Goal: Task Accomplishment & Management: Manage account settings

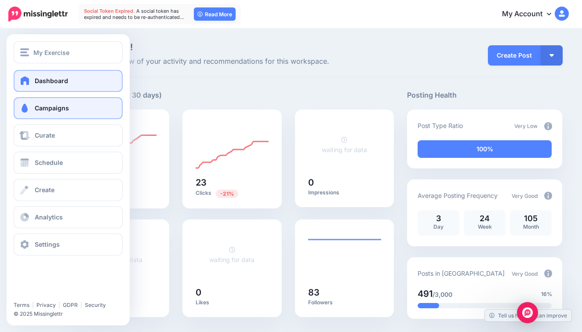
click at [43, 111] on span "Campaigns" at bounding box center [52, 107] width 34 height 7
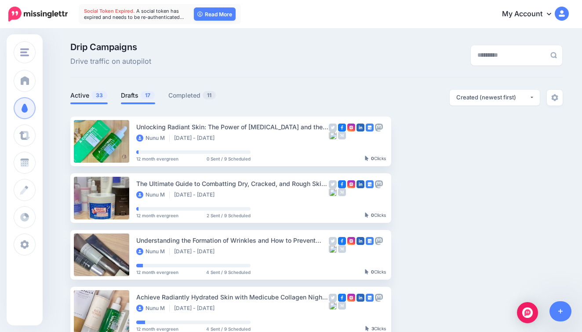
click at [129, 98] on link "Drafts 17" at bounding box center [138, 95] width 34 height 11
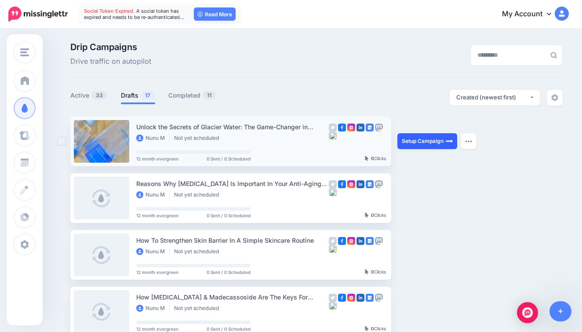
click at [407, 140] on link "Setup Campaign" at bounding box center [428, 141] width 60 height 16
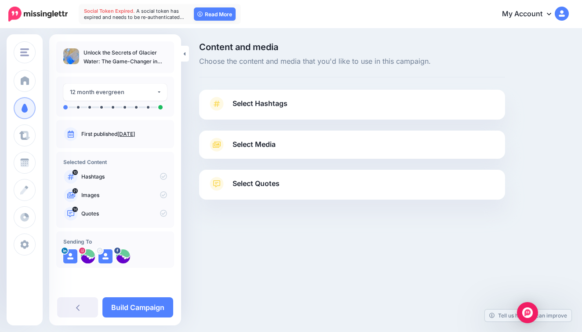
click at [329, 99] on link "Select Hashtags" at bounding box center [352, 108] width 288 height 23
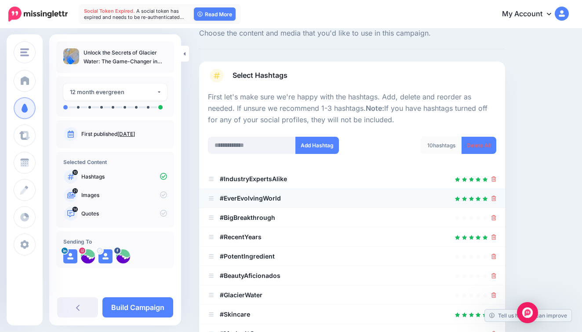
scroll to position [29, 0]
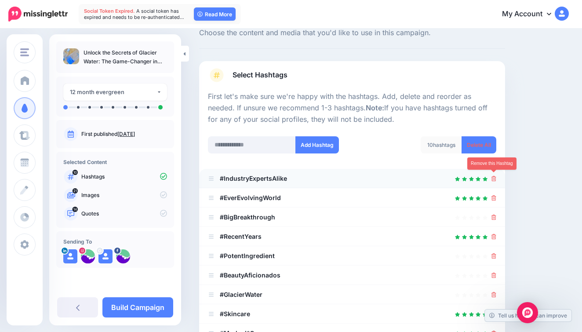
click at [493, 178] on icon at bounding box center [494, 178] width 5 height 5
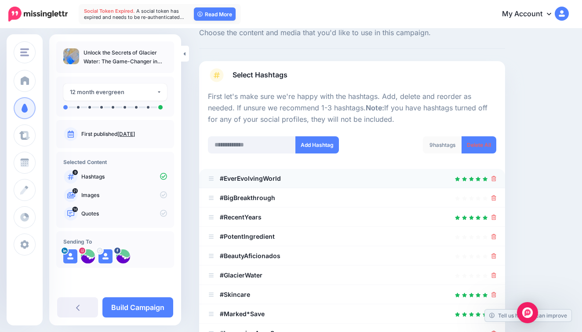
click at [493, 178] on icon at bounding box center [494, 178] width 5 height 5
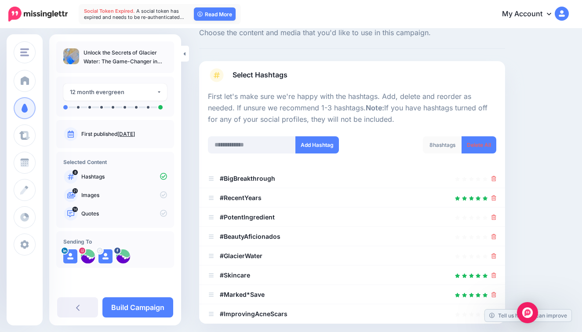
click at [493, 178] on icon at bounding box center [494, 178] width 5 height 5
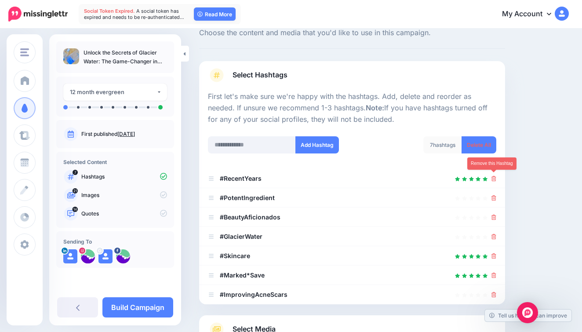
click at [493, 178] on icon at bounding box center [494, 178] width 5 height 5
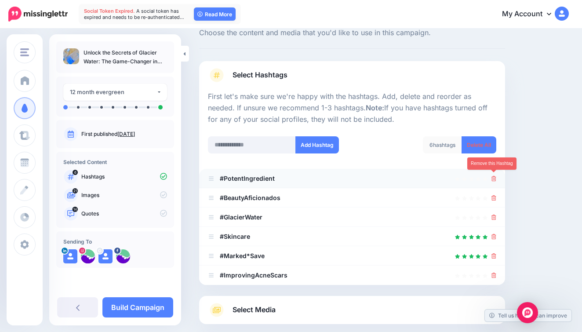
click at [493, 177] on icon at bounding box center [494, 178] width 5 height 5
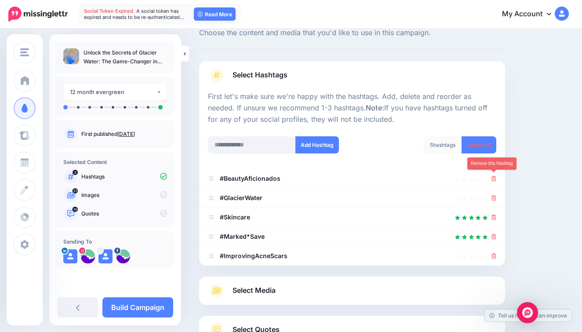
click at [493, 177] on icon at bounding box center [494, 178] width 5 height 5
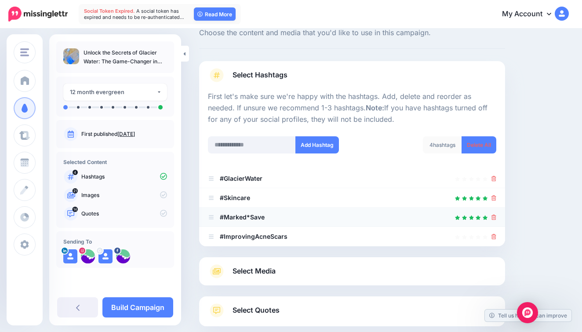
click at [495, 219] on div at bounding box center [494, 217] width 5 height 11
click at [494, 216] on icon at bounding box center [494, 217] width 5 height 5
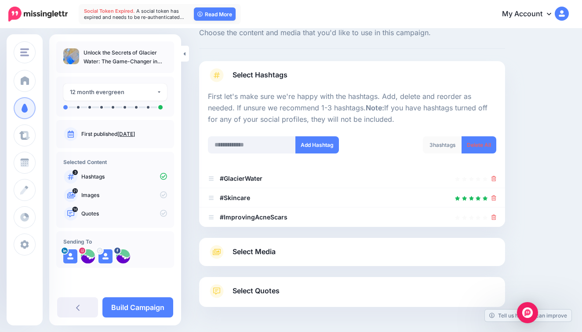
click at [493, 216] on icon at bounding box center [494, 217] width 5 height 5
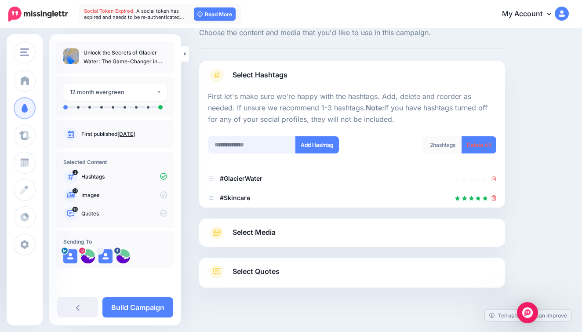
click at [252, 142] on input "text" at bounding box center [252, 144] width 88 height 17
type input "**********"
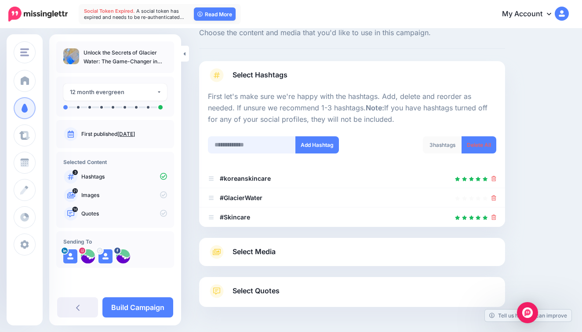
scroll to position [59, 0]
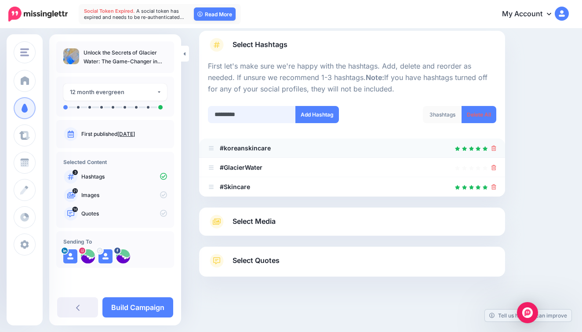
type input "**********"
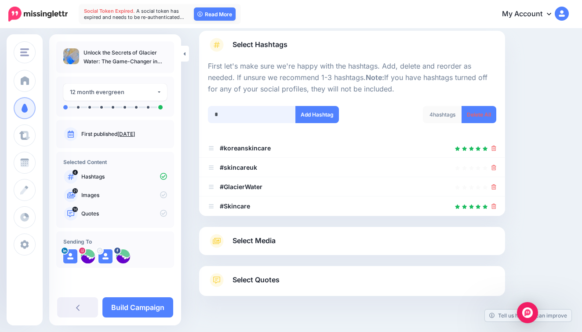
scroll to position [78, 0]
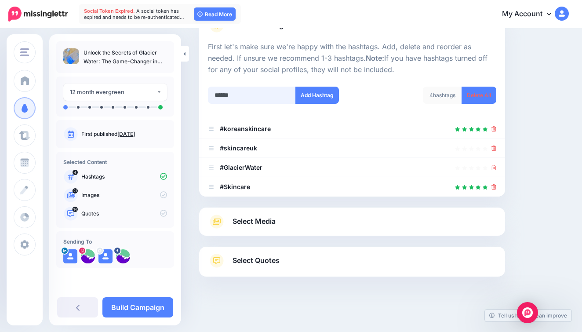
type input "*******"
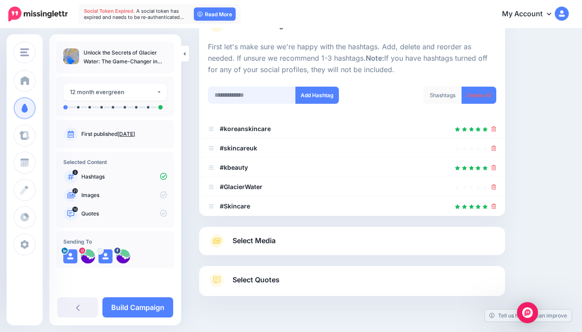
scroll to position [98, 0]
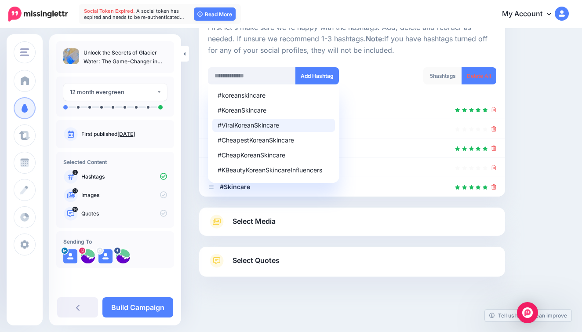
click at [250, 123] on div "#ViralKoreanSkincare" at bounding box center [274, 125] width 112 height 6
type input "**********"
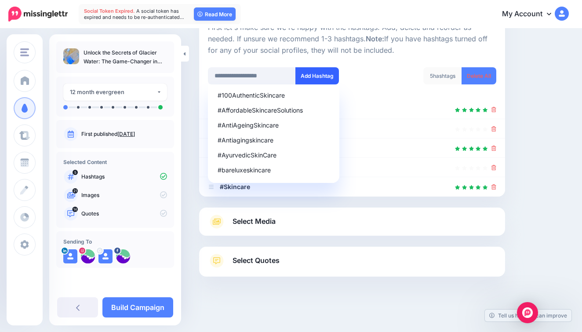
click at [303, 77] on button "Add Hashtag" at bounding box center [318, 75] width 44 height 17
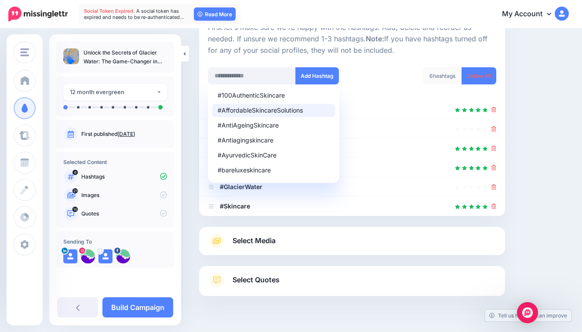
scroll to position [117, 0]
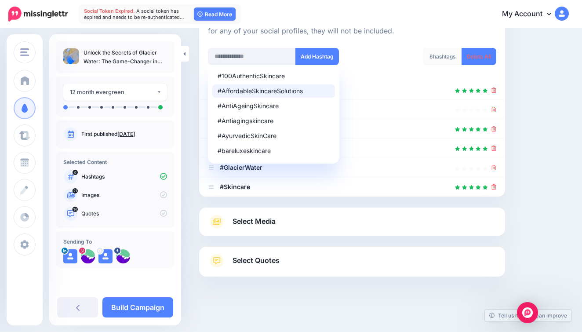
click at [275, 90] on div "#AffordableSkincareSolutions" at bounding box center [274, 91] width 112 height 6
type input "**********"
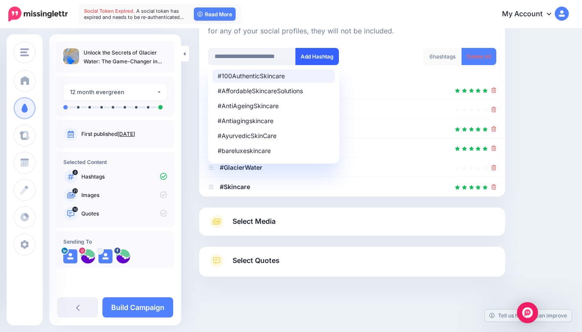
click at [312, 50] on button "Add Hashtag" at bounding box center [318, 56] width 44 height 17
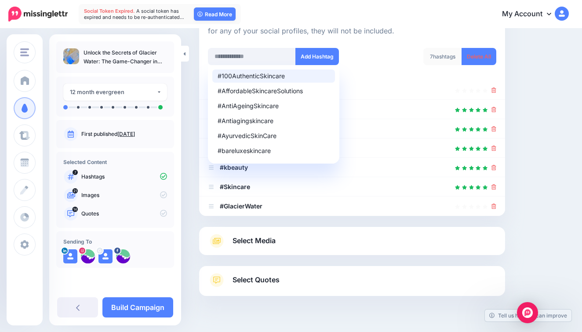
scroll to position [136, 0]
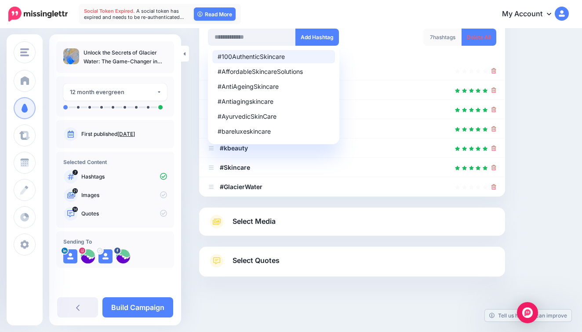
click at [531, 180] on div "Content and media Choose the content and media that you'd like to use in this c…" at bounding box center [384, 113] width 383 height 414
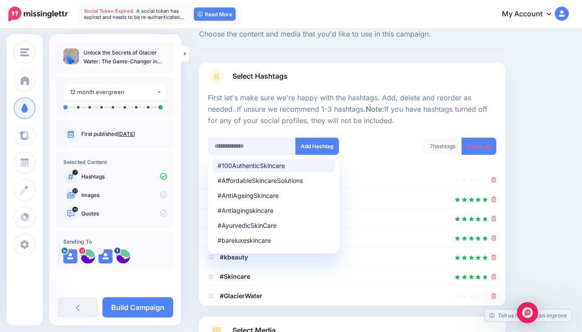
click at [226, 146] on input "text" at bounding box center [252, 146] width 88 height 17
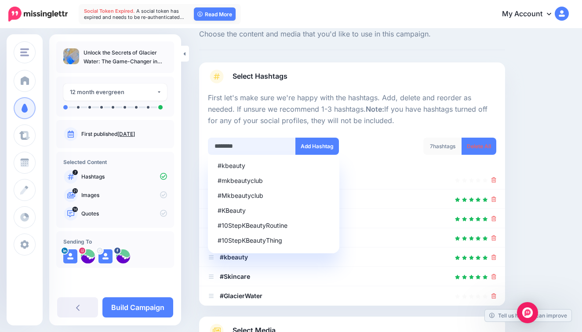
click at [226, 143] on input "********" at bounding box center [252, 146] width 88 height 17
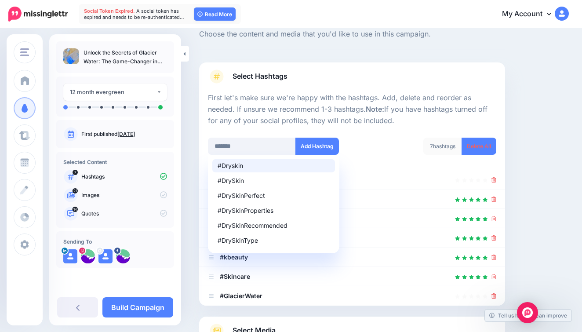
click at [270, 163] on div "#Dryskin" at bounding box center [274, 166] width 112 height 6
type input "*******"
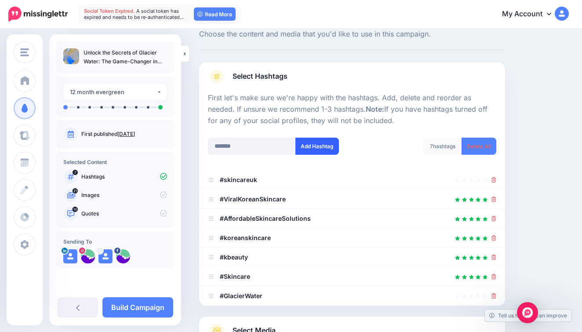
click at [334, 148] on button "Add Hashtag" at bounding box center [318, 146] width 44 height 17
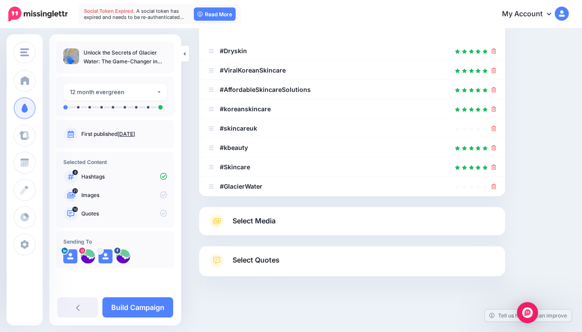
scroll to position [156, 0]
click at [316, 226] on link "Select Media" at bounding box center [352, 222] width 288 height 14
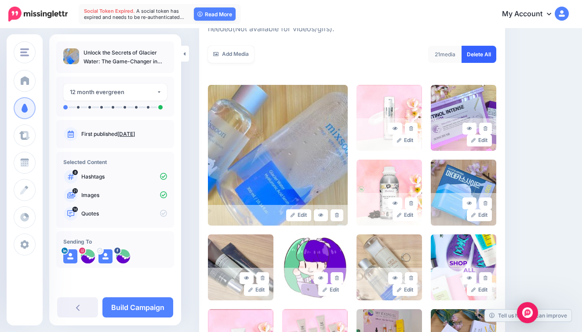
click at [472, 55] on link "Delete All" at bounding box center [479, 54] width 35 height 17
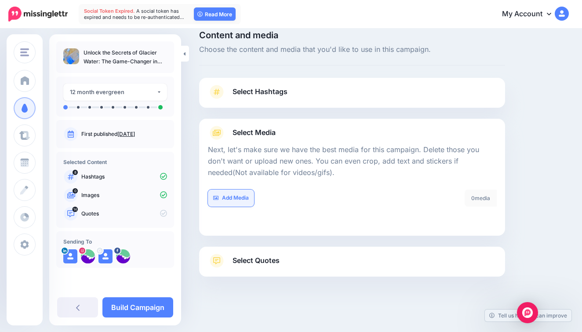
click at [227, 194] on link "Add Media" at bounding box center [231, 198] width 46 height 17
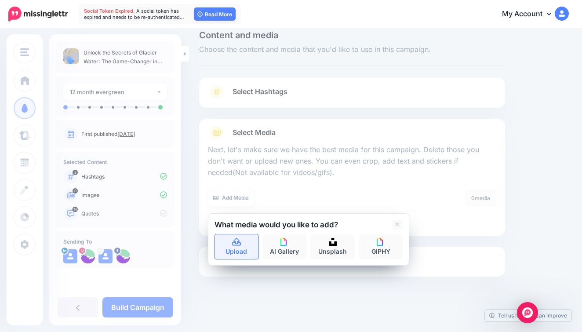
click at [231, 240] on link "Upload" at bounding box center [237, 246] width 44 height 25
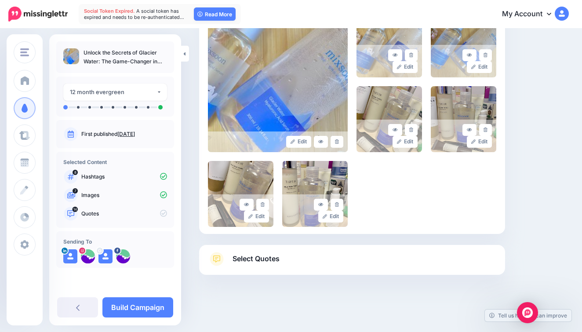
scroll to position [227, 0]
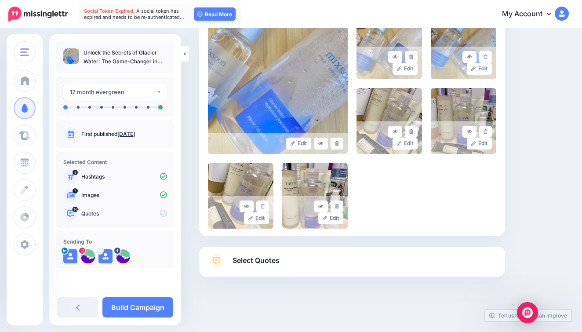
click at [339, 263] on link "Select Quotes" at bounding box center [352, 265] width 288 height 23
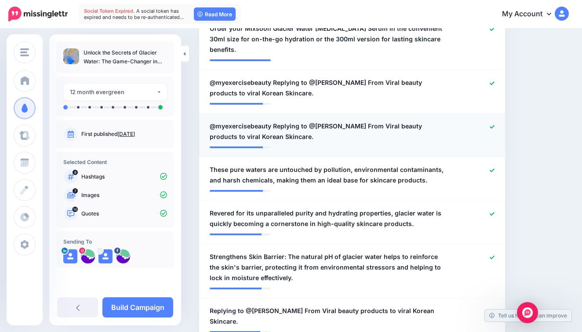
scroll to position [308, 0]
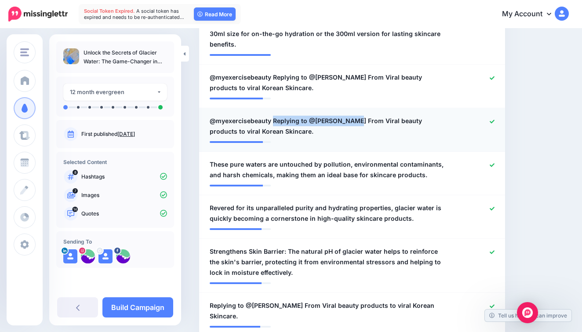
drag, startPoint x: 345, startPoint y: 119, endPoint x: 272, endPoint y: 115, distance: 73.1
click at [272, 116] on span "@myexercisebeauty Replying to @Claire Bird From Viral beauty products to viral …" at bounding box center [327, 126] width 235 height 21
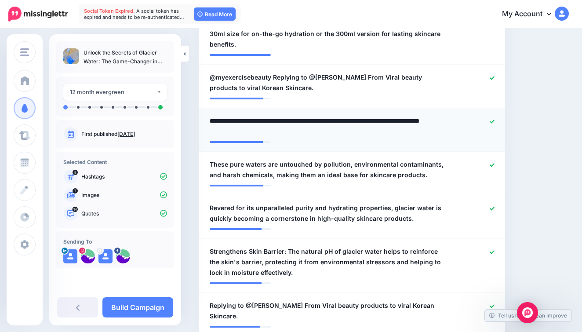
click at [274, 121] on textarea "**********" at bounding box center [327, 126] width 235 height 21
drag, startPoint x: 270, startPoint y: 118, endPoint x: 345, endPoint y: 117, distance: 74.3
click at [345, 117] on textarea "**********" at bounding box center [327, 126] width 235 height 21
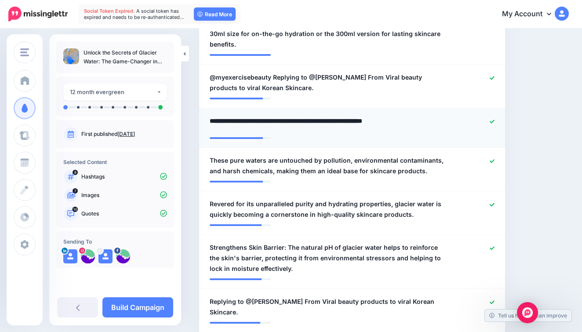
type textarea "**********"
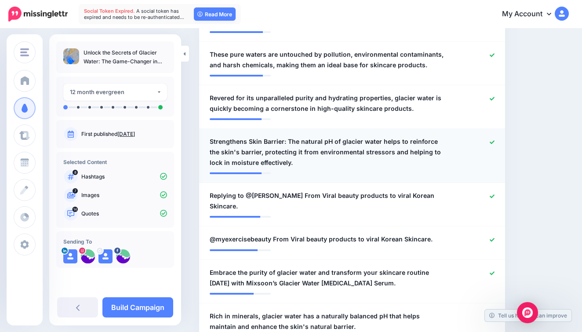
scroll to position [430, 0]
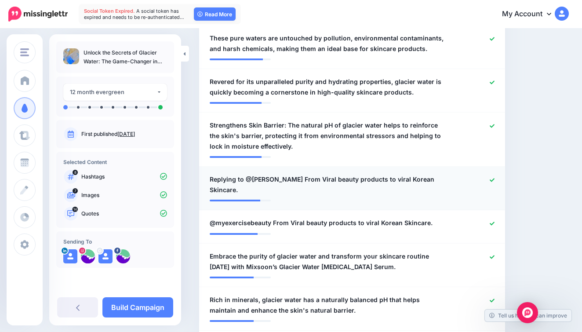
click at [280, 181] on li "**********" at bounding box center [352, 189] width 306 height 44
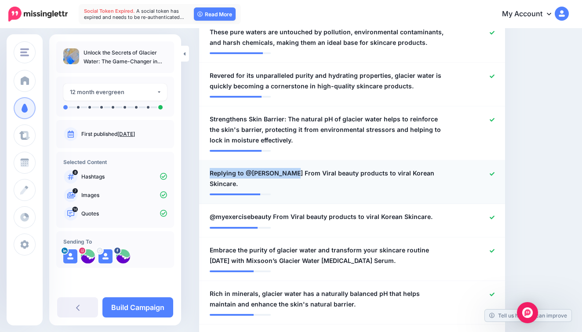
drag, startPoint x: 282, startPoint y: 171, endPoint x: 209, endPoint y: 164, distance: 73.3
click at [209, 164] on li "**********" at bounding box center [352, 183] width 306 height 44
click at [238, 171] on span "Replying to @Claire Bird From Viral beauty products to viral Korean Skincare." at bounding box center [327, 178] width 235 height 21
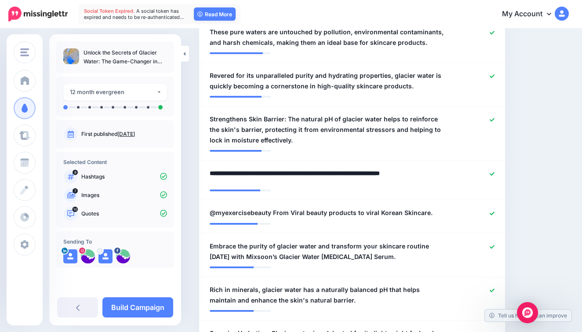
drag, startPoint x: 281, startPoint y: 170, endPoint x: 184, endPoint y: 170, distance: 97.6
type textarea "**********"
click at [273, 211] on li "**********" at bounding box center [352, 216] width 306 height 33
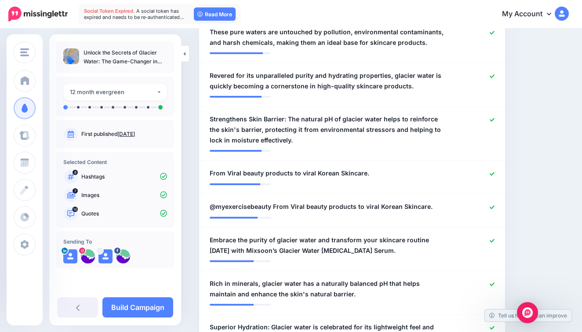
drag, startPoint x: 273, startPoint y: 202, endPoint x: 175, endPoint y: 208, distance: 97.8
click at [227, 206] on span "@myexercisebeauty From Viral beauty products to viral Korean Skincare." at bounding box center [321, 206] width 223 height 11
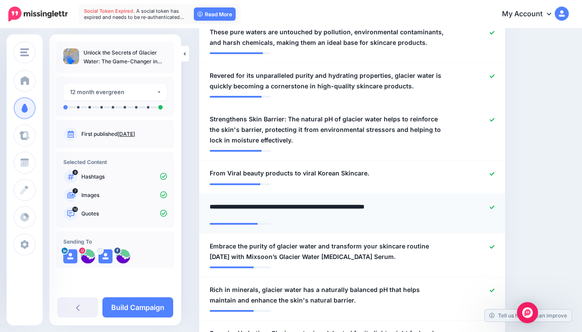
click at [259, 204] on textarea "**********" at bounding box center [327, 209] width 235 height 17
type textarea "**********"
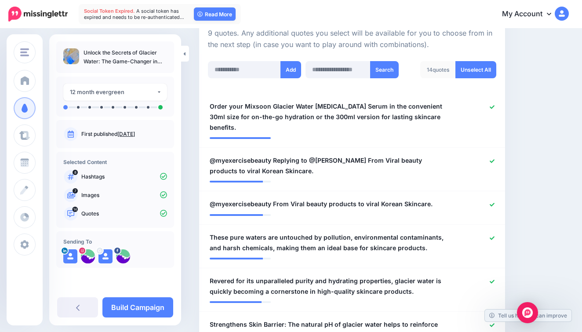
scroll to position [144, 0]
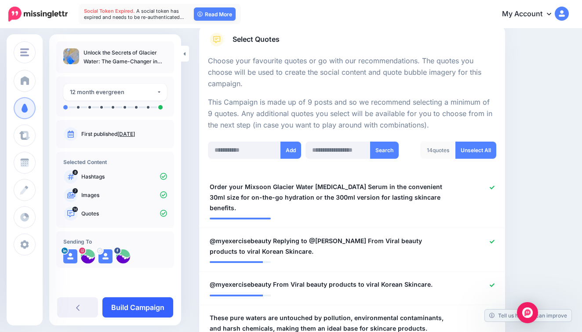
click at [126, 305] on link "Build Campaign" at bounding box center [137, 307] width 71 height 20
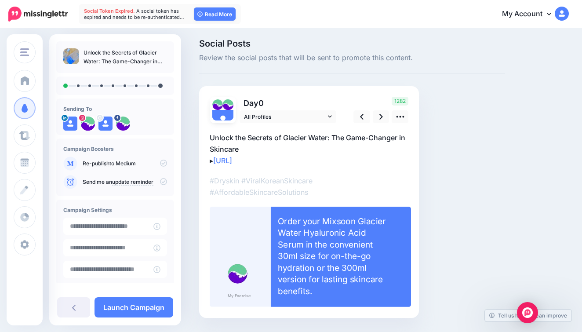
scroll to position [4, 0]
click at [397, 117] on icon at bounding box center [400, 116] width 9 height 9
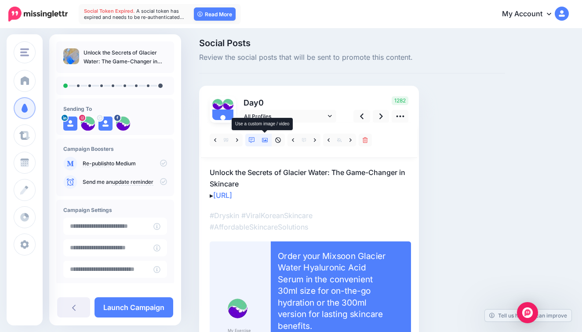
click at [269, 142] on link at bounding box center [265, 140] width 13 height 13
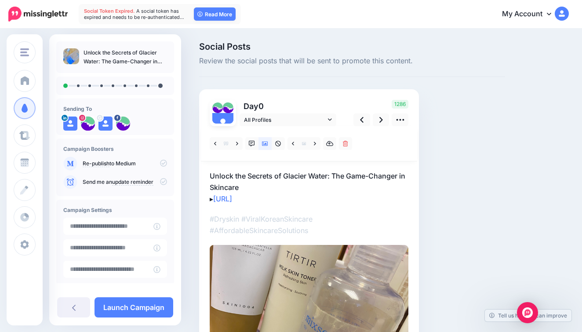
scroll to position [0, 0]
click at [385, 118] on link at bounding box center [381, 120] width 17 height 13
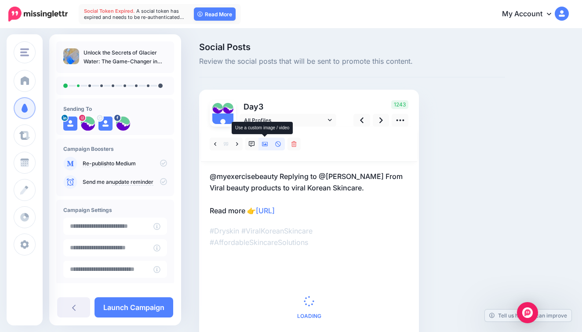
click at [267, 144] on icon at bounding box center [265, 144] width 6 height 6
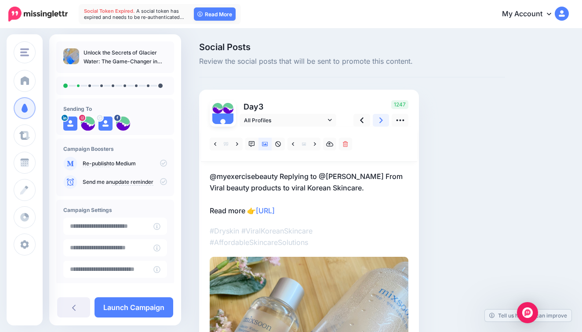
click at [376, 121] on link at bounding box center [381, 120] width 17 height 13
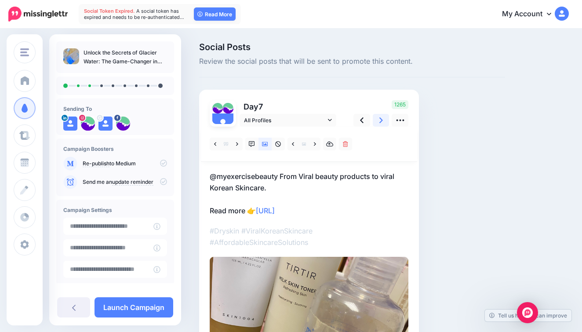
click at [382, 120] on icon at bounding box center [382, 120] width 4 height 6
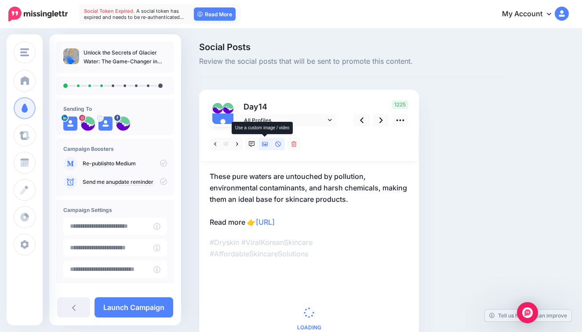
click at [263, 142] on icon at bounding box center [265, 144] width 6 height 6
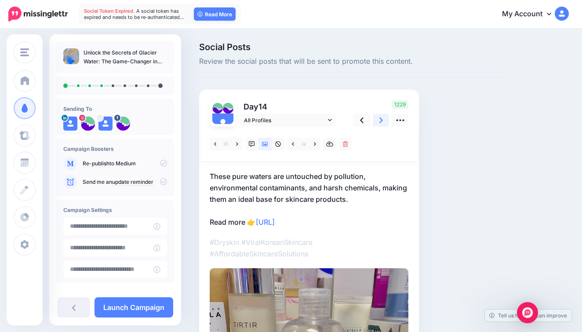
click at [377, 124] on link at bounding box center [381, 120] width 17 height 13
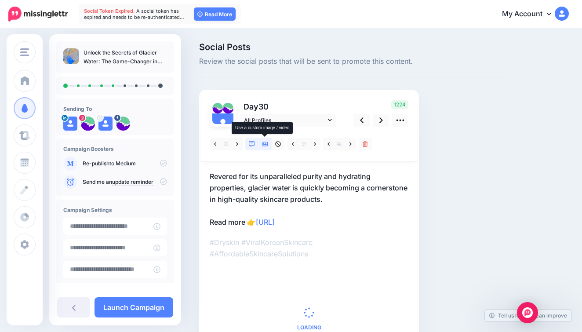
click at [264, 143] on icon at bounding box center [265, 144] width 6 height 6
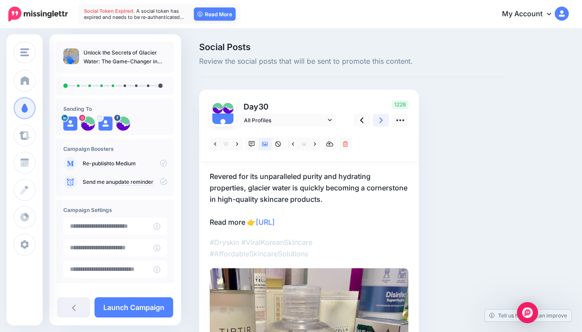
click at [379, 122] on link at bounding box center [381, 120] width 17 height 13
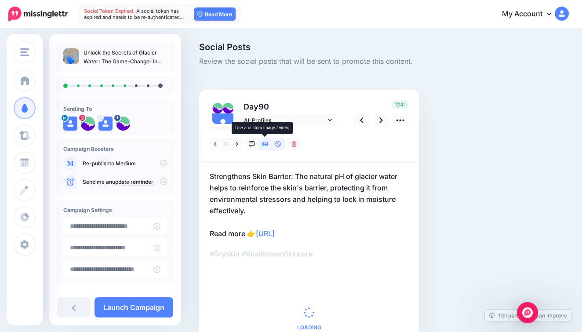
click at [263, 145] on icon at bounding box center [265, 144] width 6 height 4
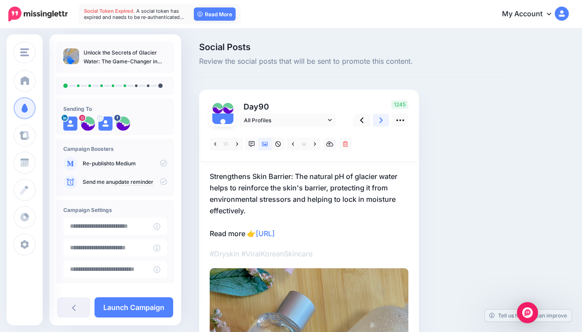
click at [380, 120] on icon at bounding box center [382, 120] width 4 height 9
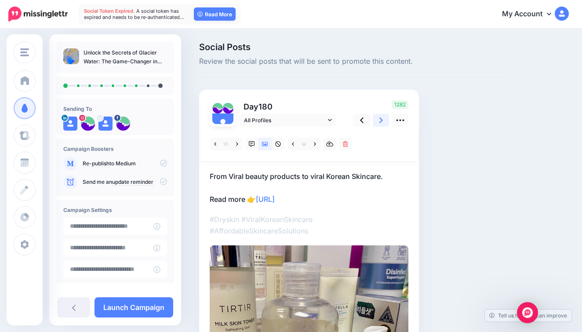
click at [387, 118] on link at bounding box center [381, 120] width 17 height 13
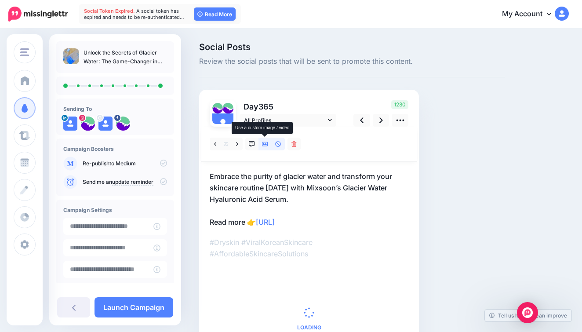
click at [265, 141] on icon at bounding box center [265, 144] width 6 height 6
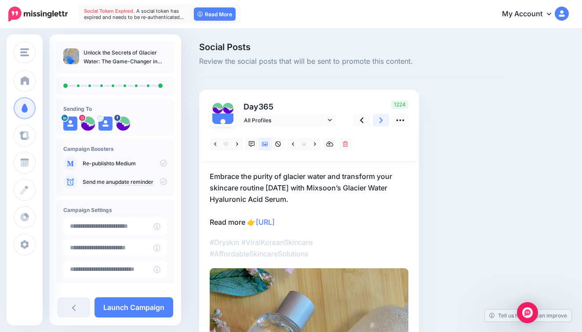
click at [381, 115] on link at bounding box center [381, 120] width 17 height 13
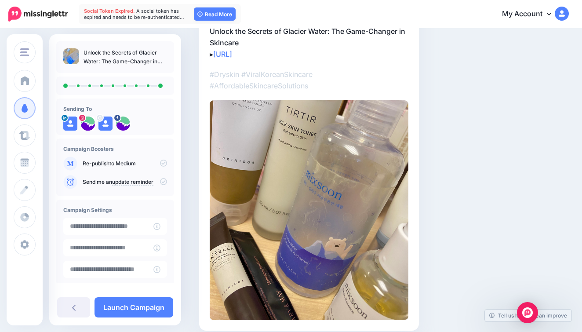
scroll to position [143, 0]
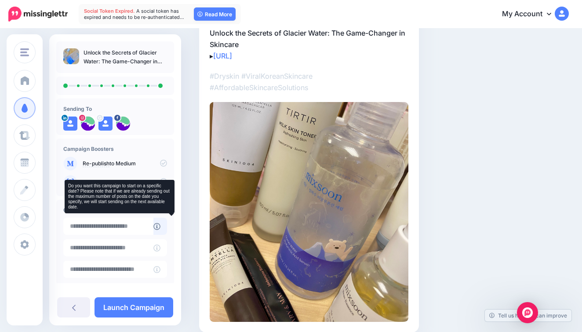
click at [161, 223] on icon at bounding box center [156, 226] width 7 height 7
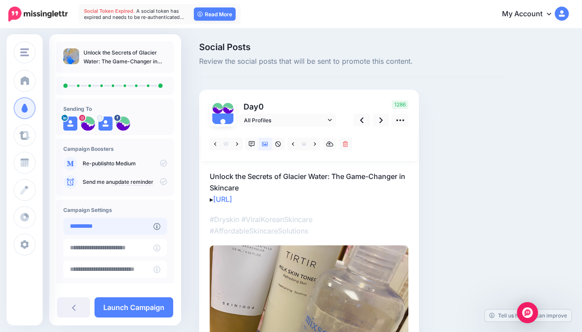
click at [153, 224] on input "**********" at bounding box center [108, 226] width 90 height 17
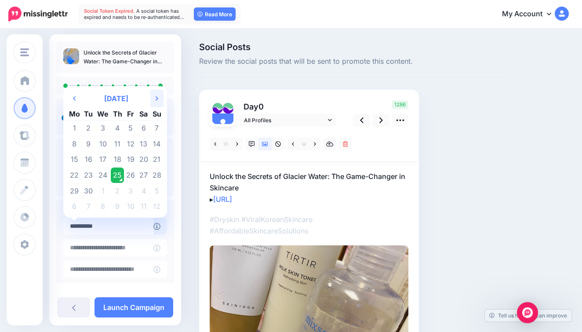
click at [157, 98] on icon "Next Month" at bounding box center [157, 98] width 3 height 7
click at [141, 128] on td "4" at bounding box center [143, 128] width 13 height 16
type input "**********"
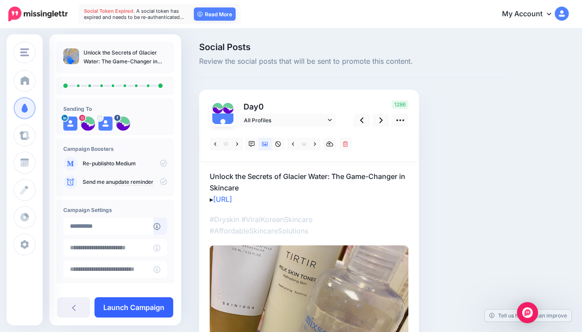
click at [131, 307] on link "Launch Campaign" at bounding box center [134, 307] width 79 height 20
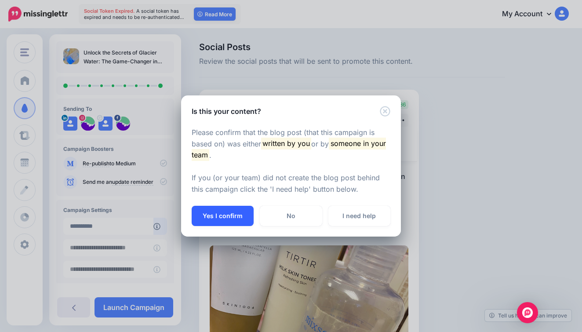
click at [229, 216] on button "Yes I confirm" at bounding box center [223, 216] width 62 height 20
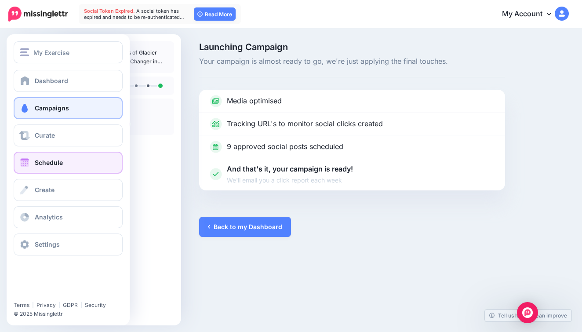
click at [67, 158] on link "Schedule" at bounding box center [68, 163] width 109 height 22
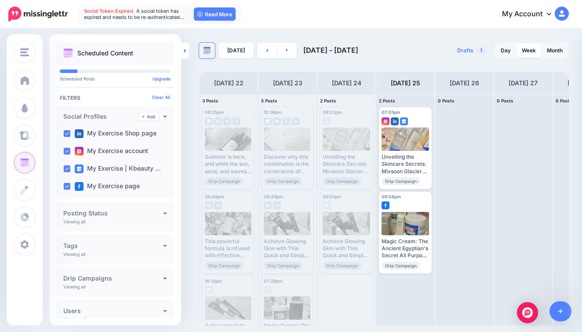
click at [208, 50] on img at bounding box center [207, 51] width 8 height 8
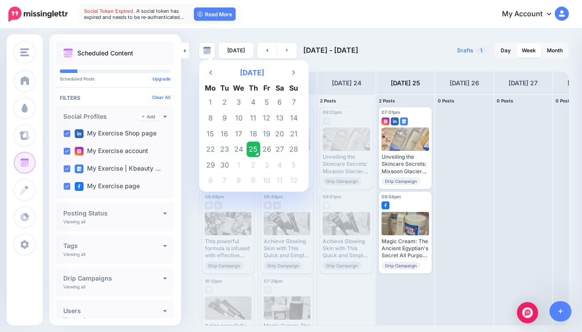
click at [413, 50] on div "Drafts 1 Day Week Month" at bounding box center [476, 51] width 185 height 16
click at [555, 50] on link "Month" at bounding box center [555, 51] width 26 height 14
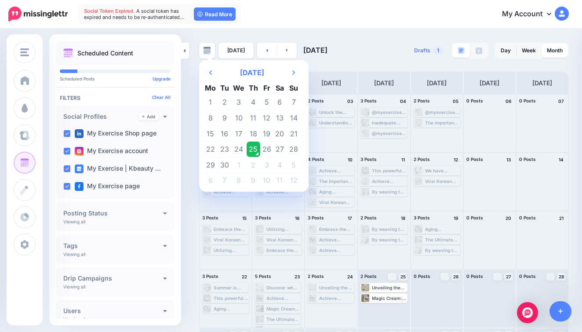
click at [394, 50] on div "Drafts 1 Day Week Month" at bounding box center [476, 51] width 185 height 16
click at [229, 51] on link "[DATE]" at bounding box center [236, 51] width 35 height 16
click at [208, 51] on img at bounding box center [207, 51] width 8 height 8
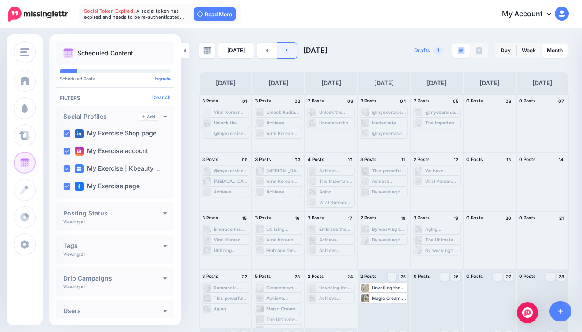
click at [290, 51] on link at bounding box center [287, 51] width 20 height 16
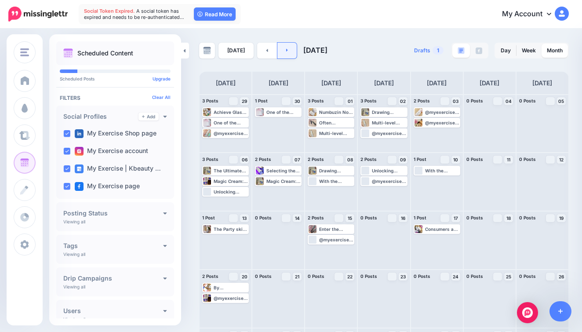
click at [291, 53] on link at bounding box center [287, 51] width 20 height 16
